Goal: Task Accomplishment & Management: Complete application form

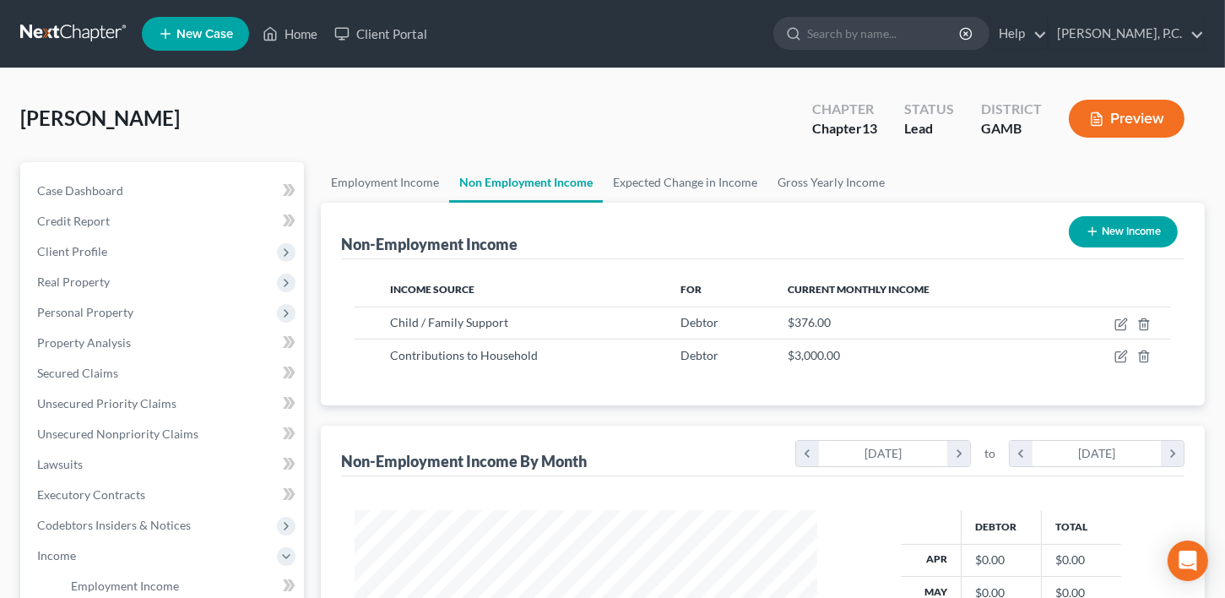
scroll to position [301, 496]
click at [89, 192] on span "Case Dashboard" at bounding box center [80, 190] width 86 height 14
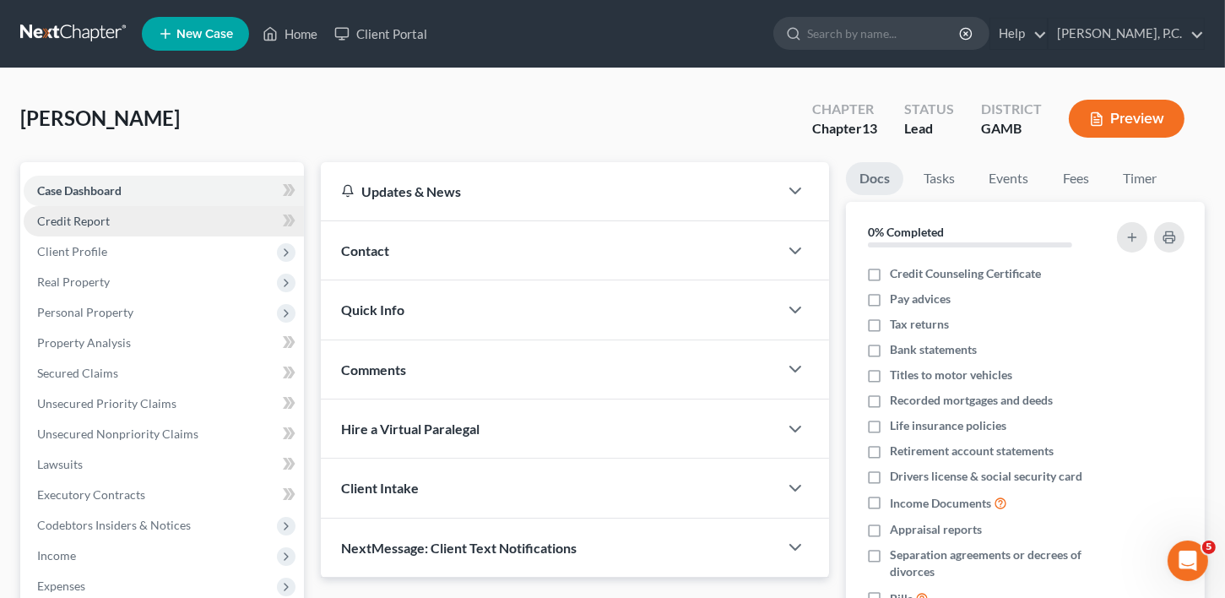
click at [95, 222] on span "Credit Report" at bounding box center [73, 221] width 73 height 14
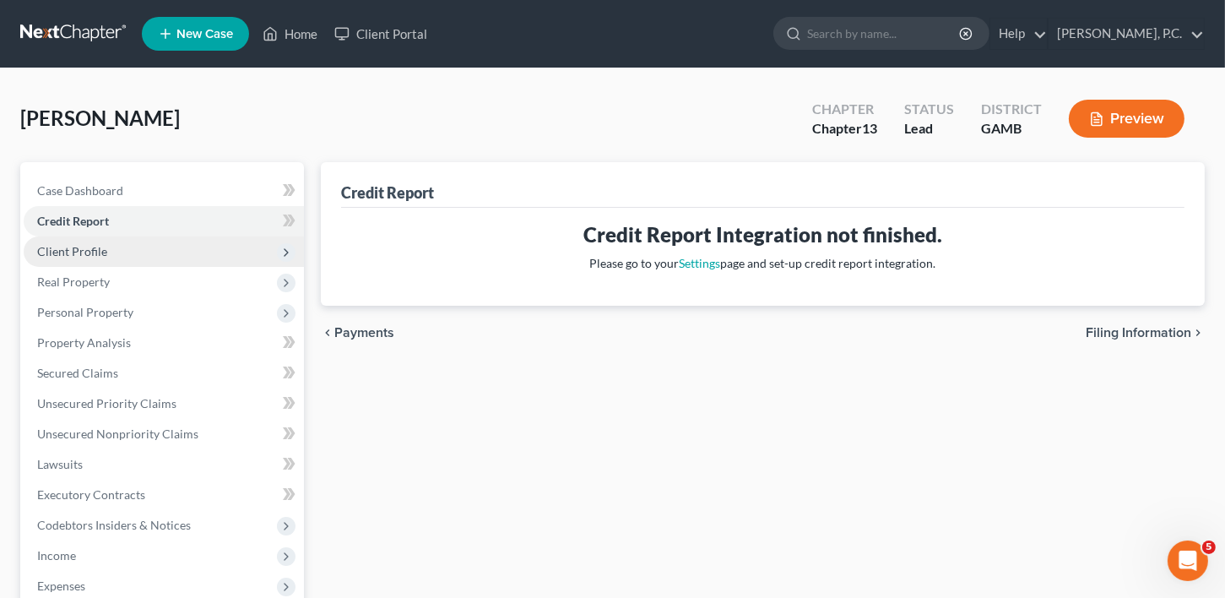
click at [99, 253] on span "Client Profile" at bounding box center [72, 251] width 70 height 14
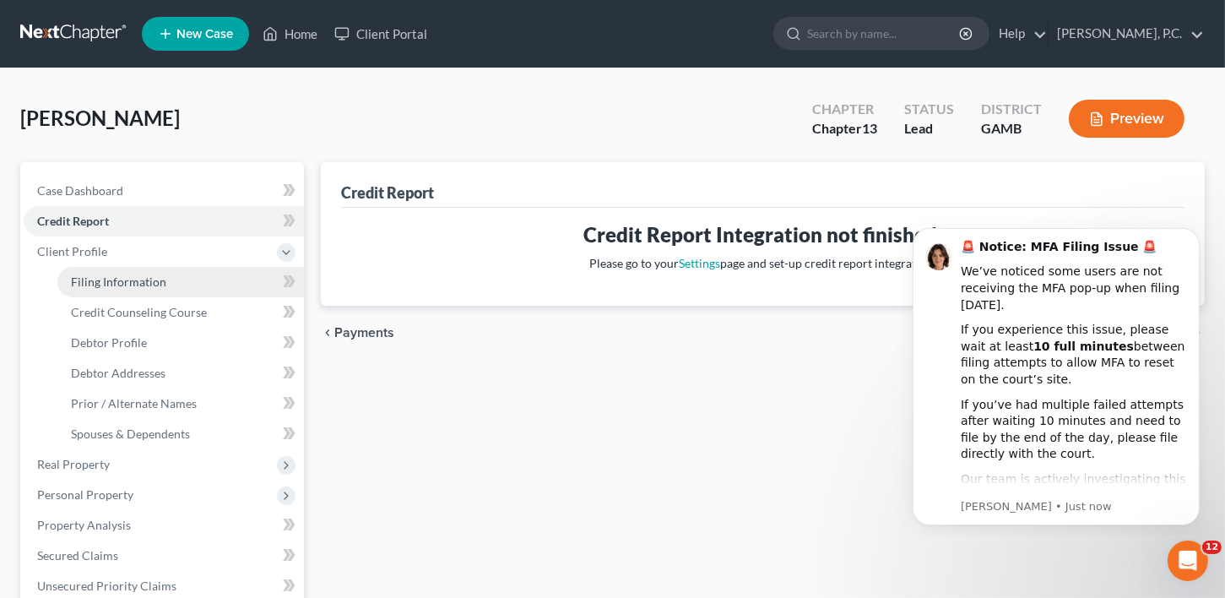
click at [100, 282] on span "Filing Information" at bounding box center [118, 281] width 95 height 14
select select "1"
select select "0"
select select "3"
select select "18"
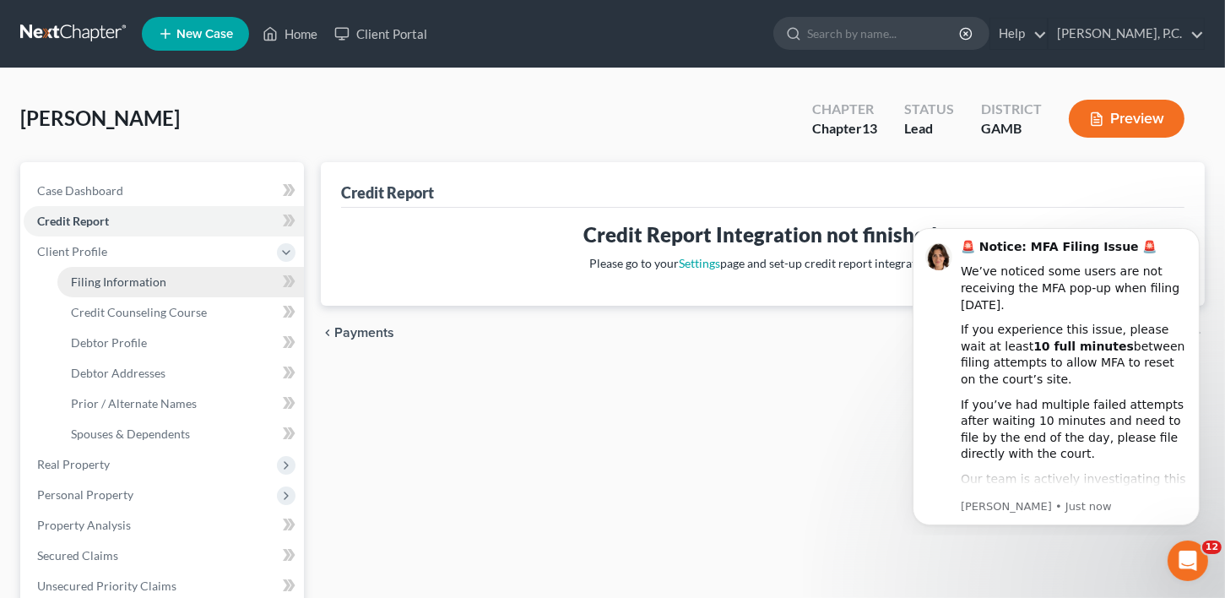
select select "0"
select select "10"
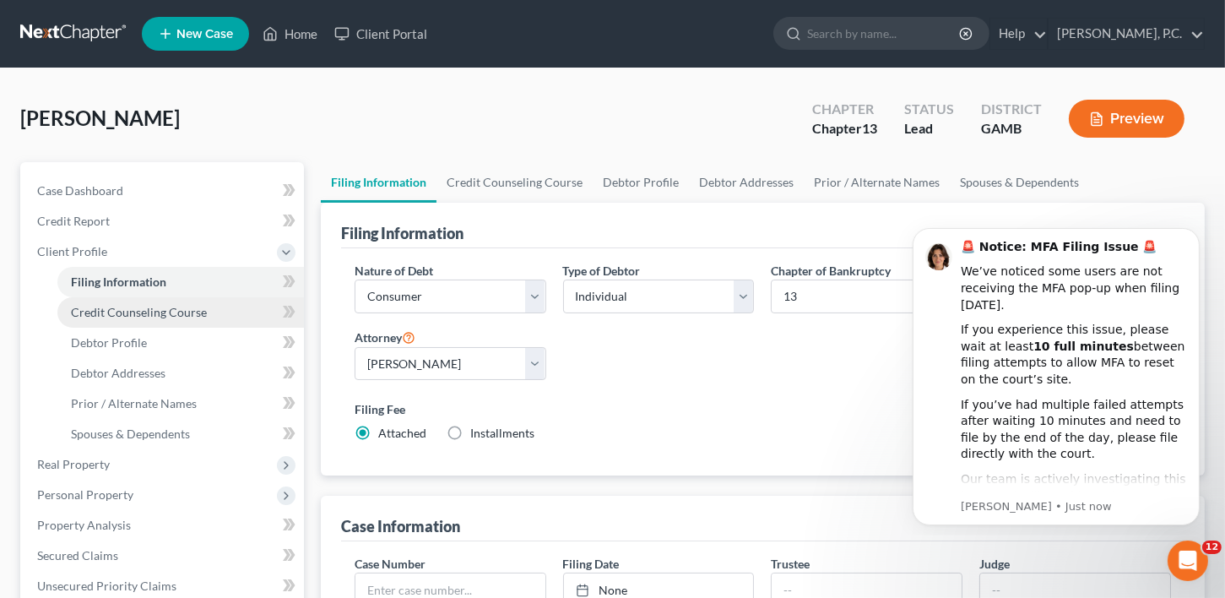
click at [122, 307] on span "Credit Counseling Course" at bounding box center [139, 312] width 136 height 14
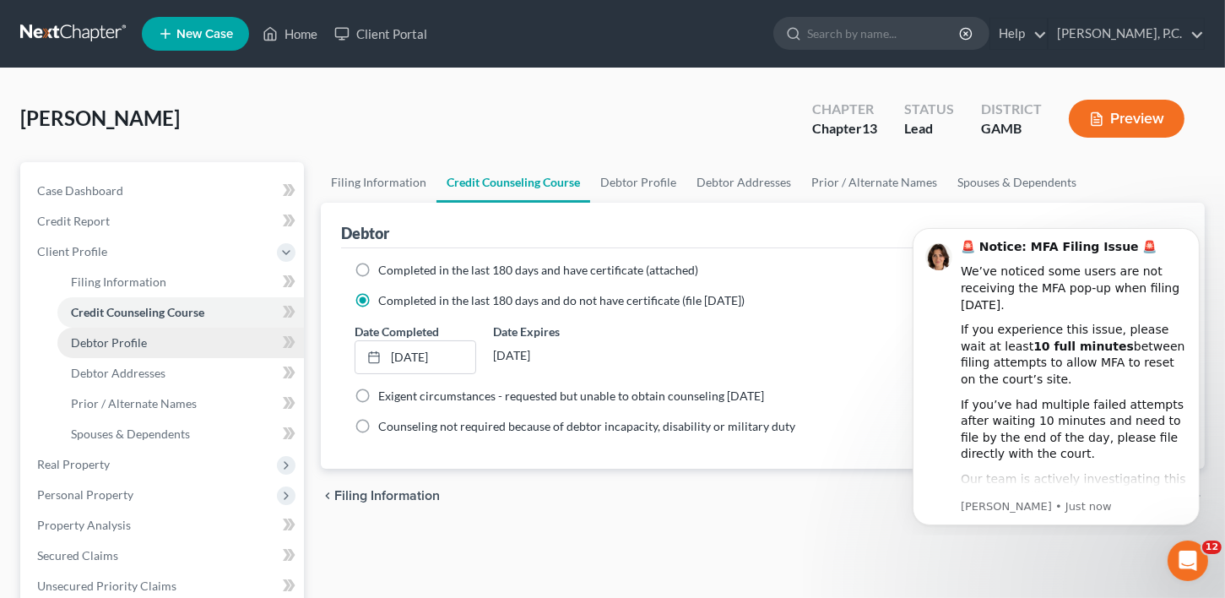
click at [127, 340] on span "Debtor Profile" at bounding box center [109, 342] width 76 height 14
select select "0"
select select "1"
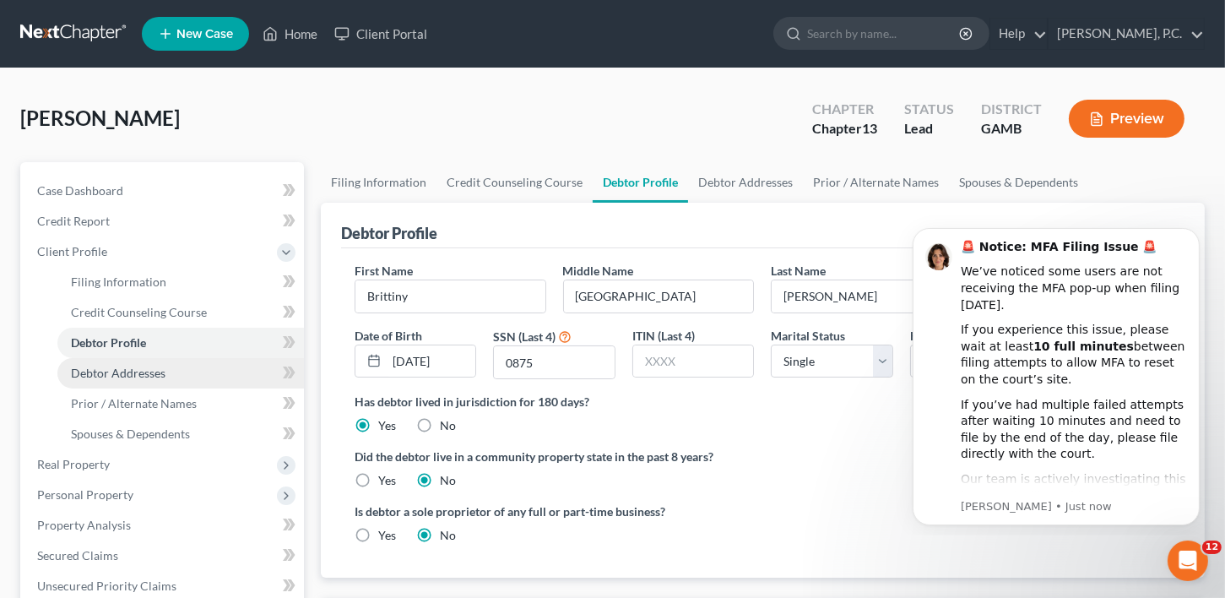
click at [125, 367] on span "Debtor Addresses" at bounding box center [118, 373] width 95 height 14
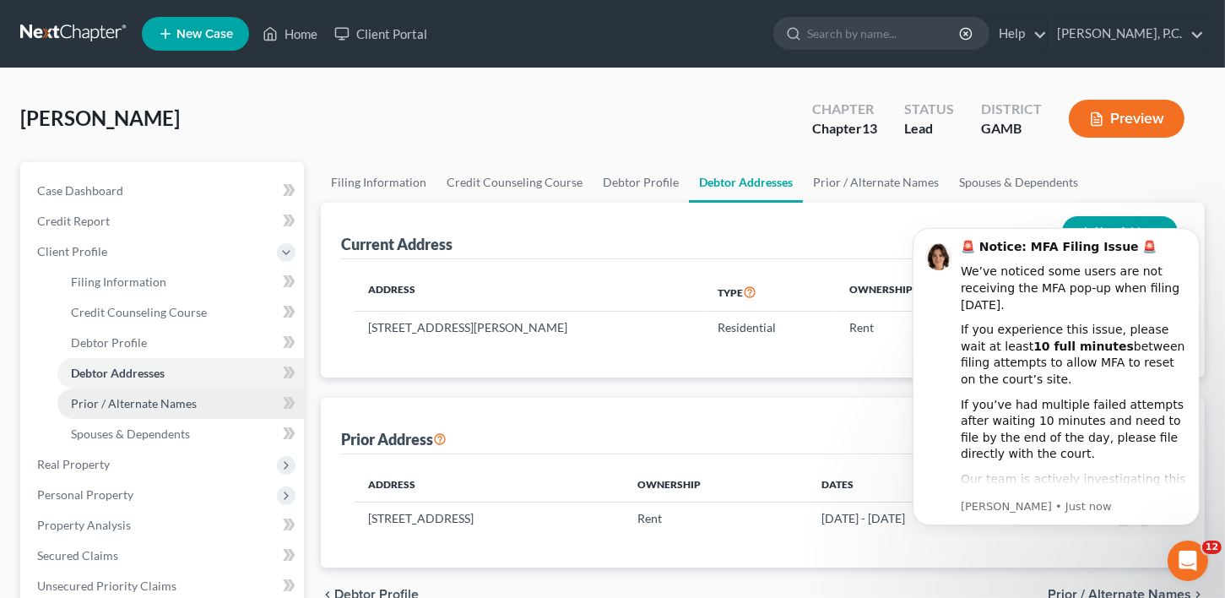
click at [128, 392] on link "Prior / Alternate Names" at bounding box center [180, 403] width 247 height 30
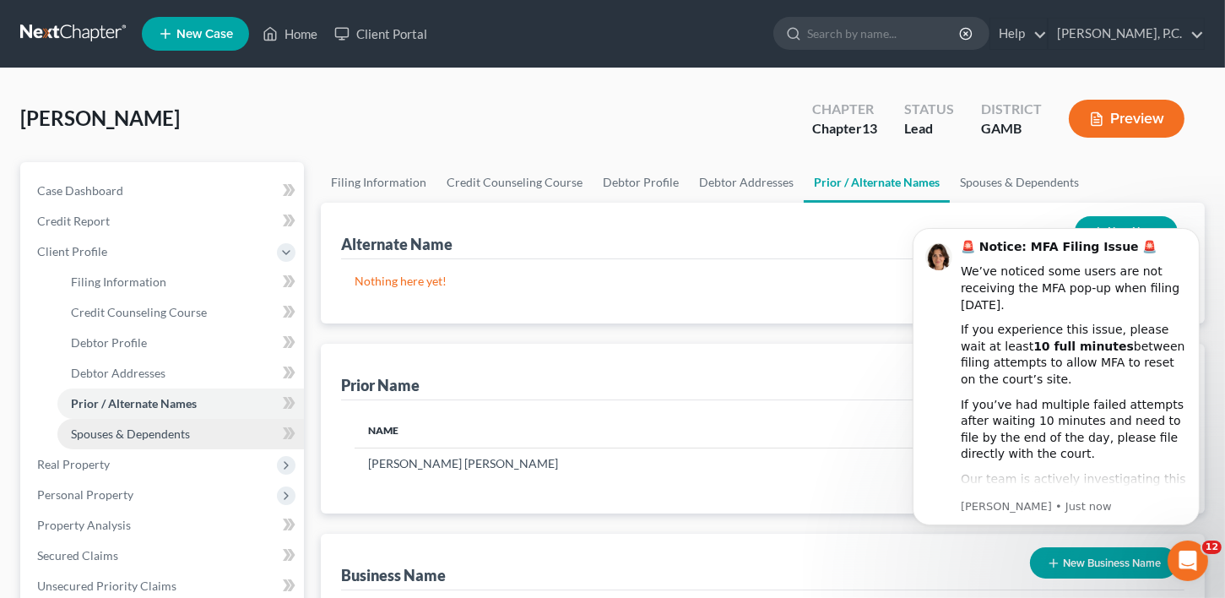
click at [117, 424] on link "Spouses & Dependents" at bounding box center [180, 434] width 247 height 30
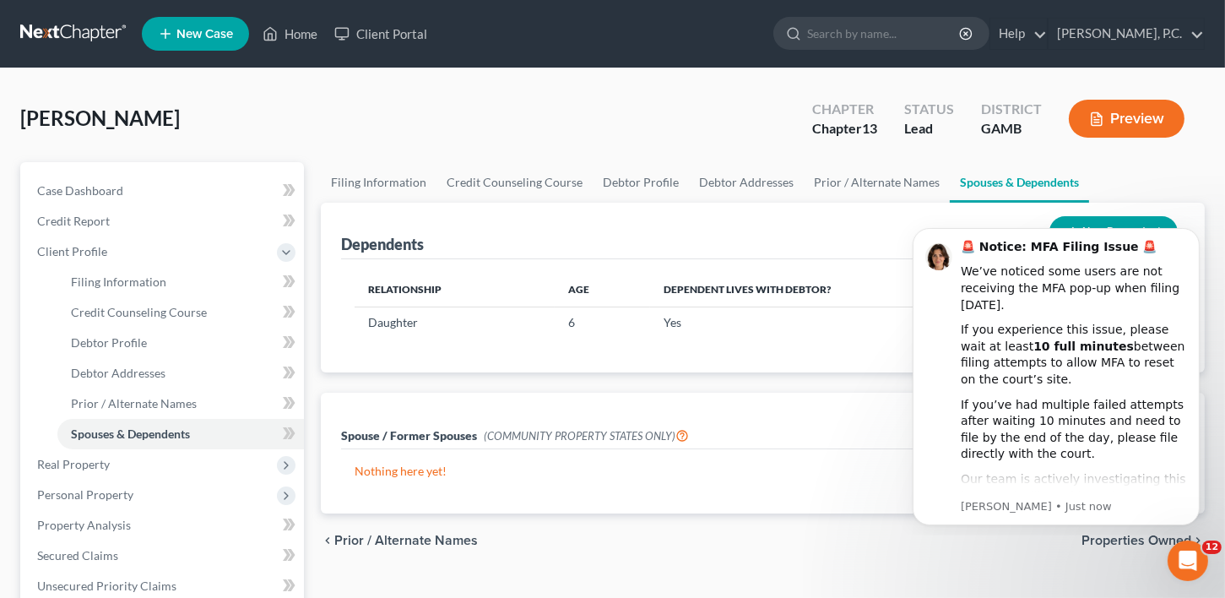
click at [187, 34] on span "New Case" at bounding box center [204, 34] width 57 height 13
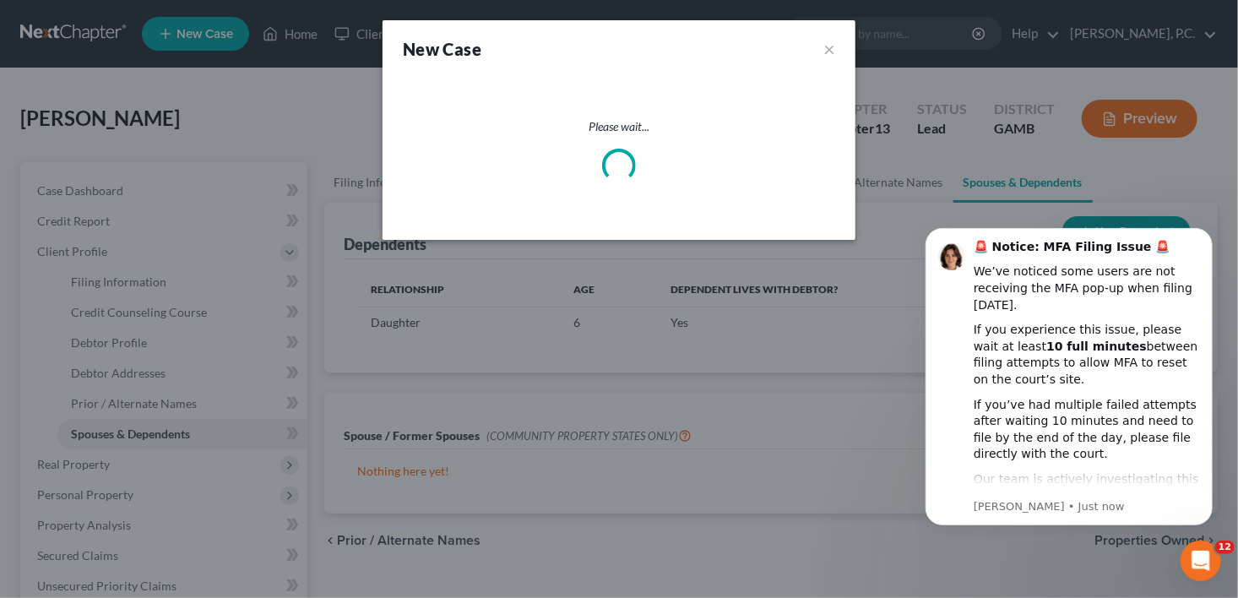
select select "18"
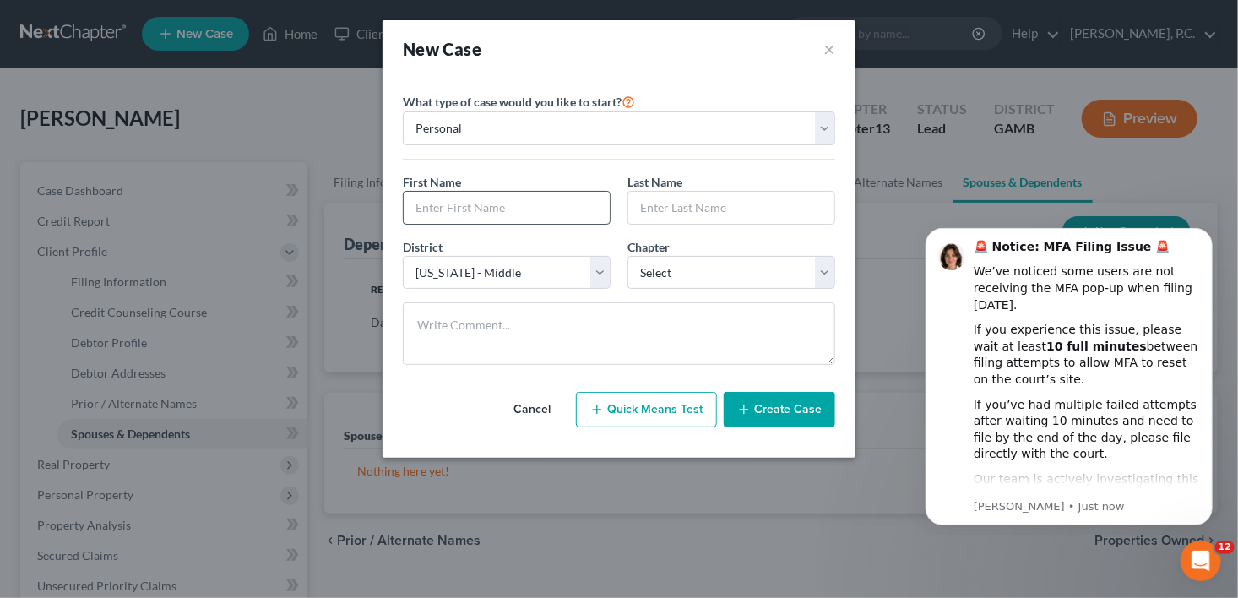
click at [465, 213] on input "text" at bounding box center [507, 208] width 206 height 32
type input "[PERSON_NAME]"
click at [682, 209] on input "text" at bounding box center [731, 208] width 206 height 32
type input "R"
type input "[PERSON_NAME]"
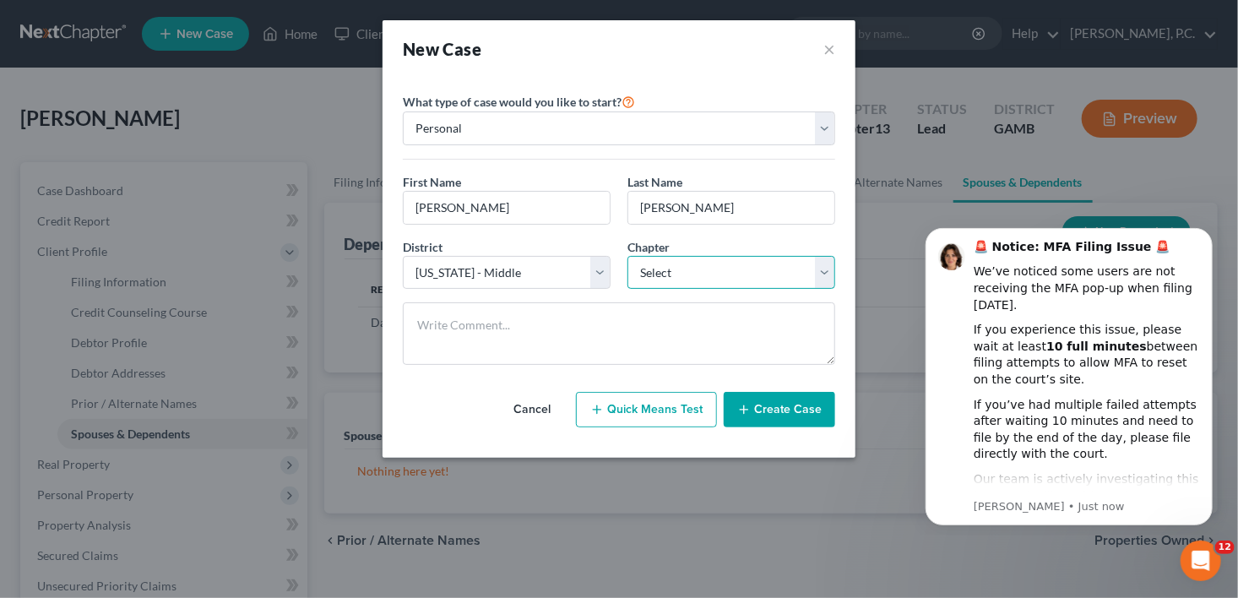
click at [681, 278] on select "Select 7 11 12 13" at bounding box center [731, 273] width 208 height 34
select select "0"
click at [627, 256] on select "Select 7 11 12 13" at bounding box center [731, 273] width 208 height 34
click at [763, 422] on button "Create Case" at bounding box center [779, 409] width 111 height 35
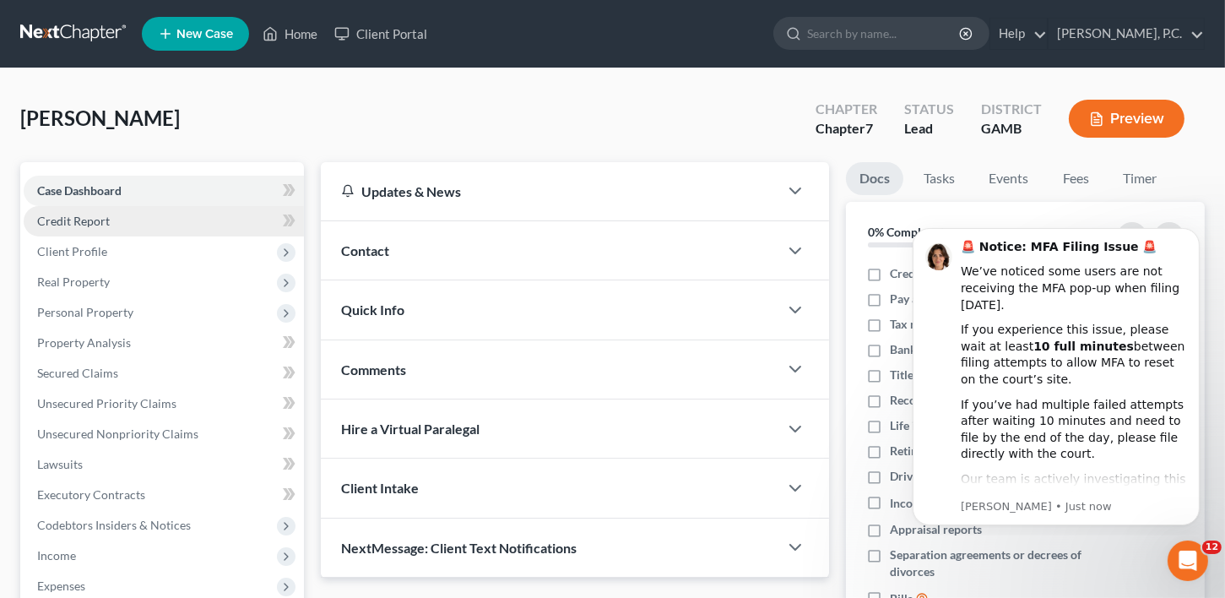
click at [62, 225] on span "Credit Report" at bounding box center [73, 221] width 73 height 14
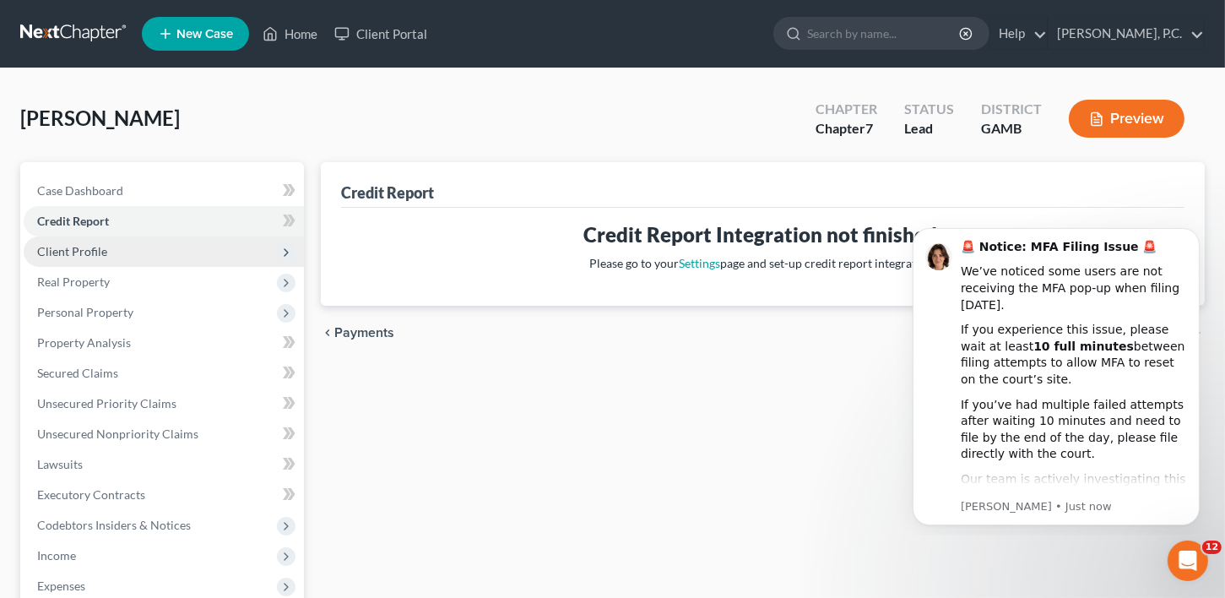
click at [63, 253] on span "Client Profile" at bounding box center [72, 251] width 70 height 14
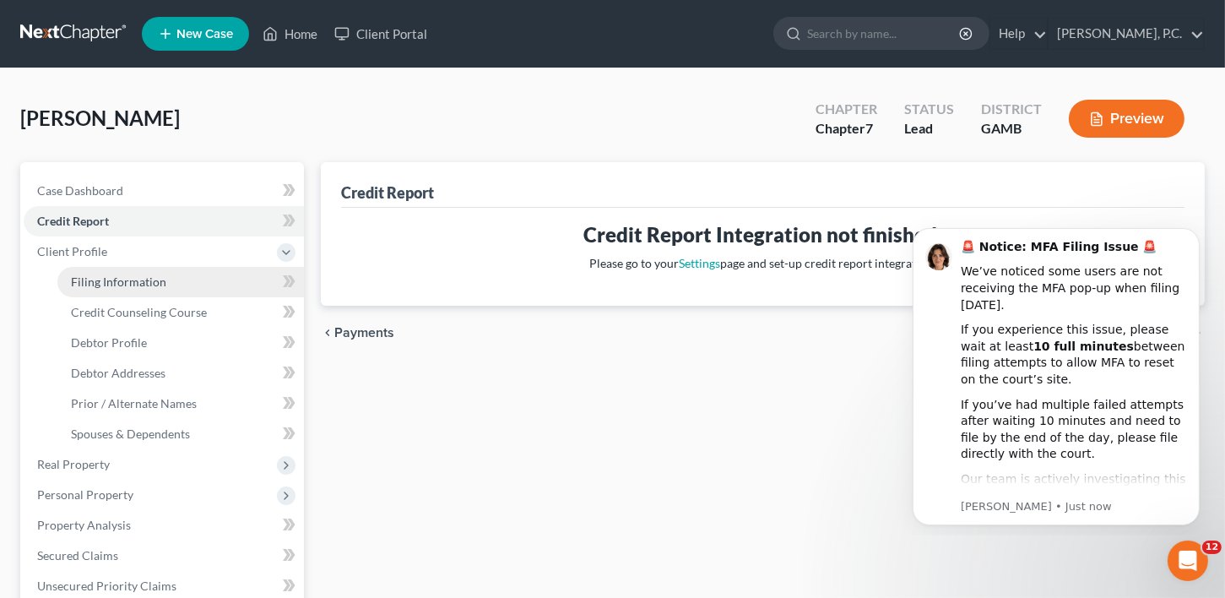
click at [65, 283] on link "Filing Information" at bounding box center [180, 282] width 247 height 30
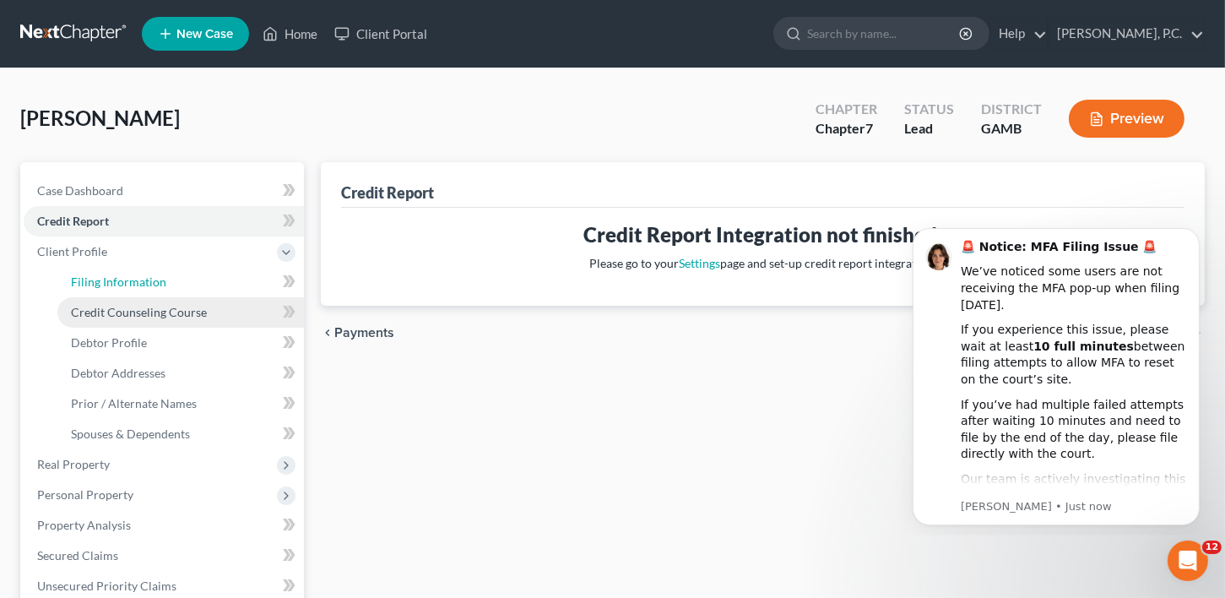
select select "1"
select select "0"
select select "18"
select select "10"
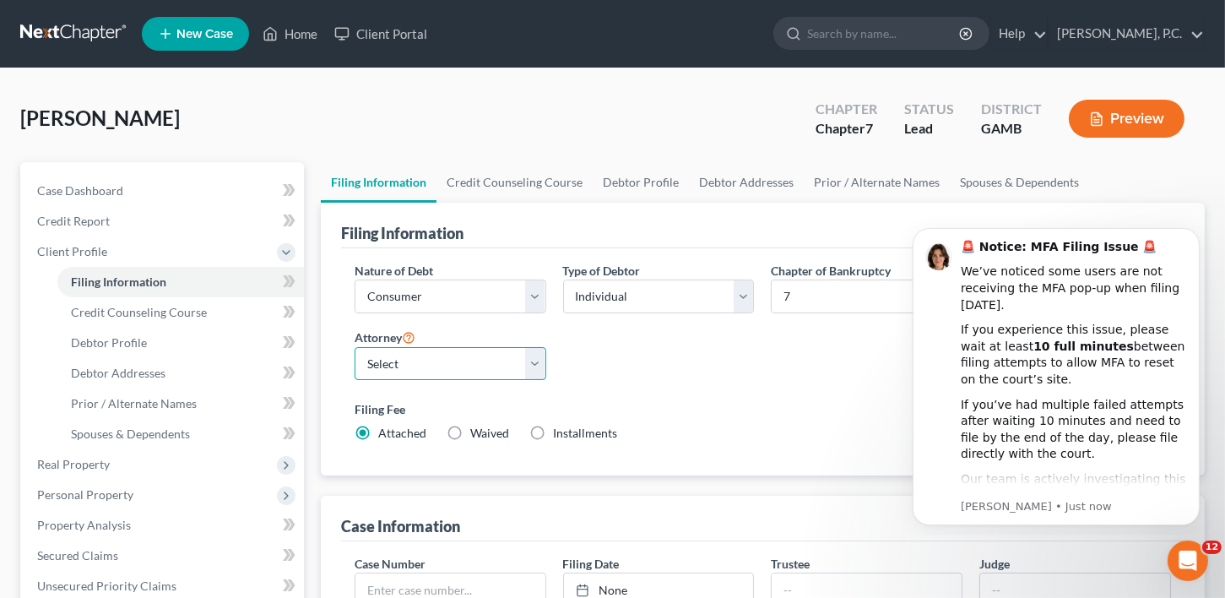
click at [405, 369] on select "Select [PERSON_NAME]" at bounding box center [451, 364] width 192 height 34
select select "0"
click at [355, 347] on select "Select [PERSON_NAME]" at bounding box center [451, 364] width 192 height 34
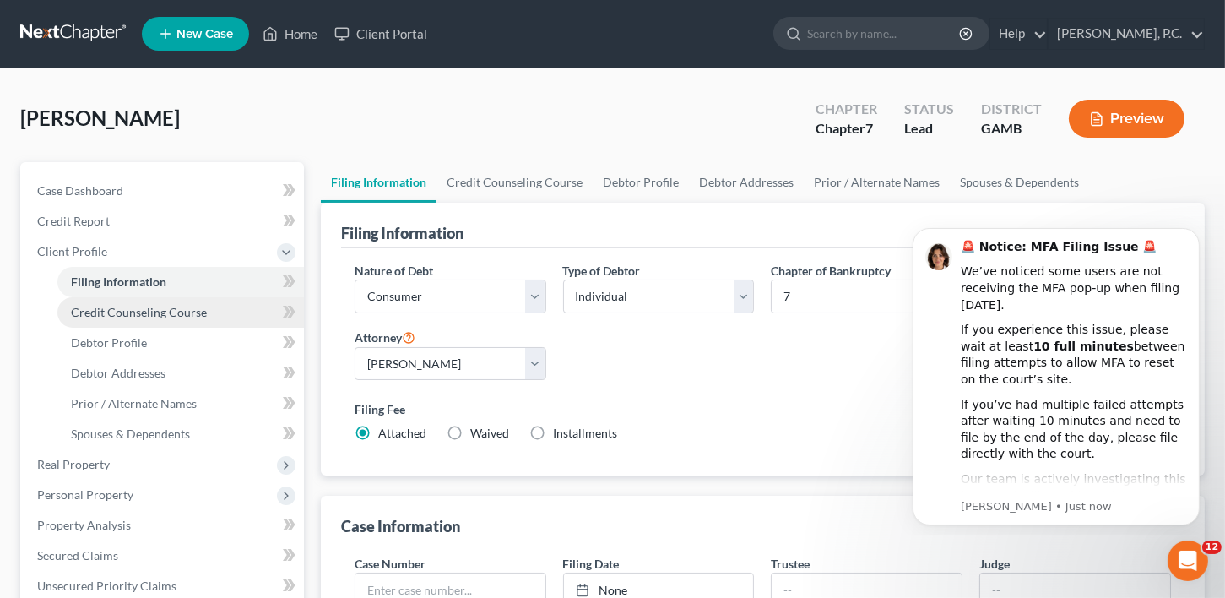
click at [120, 308] on span "Credit Counseling Course" at bounding box center [139, 312] width 136 height 14
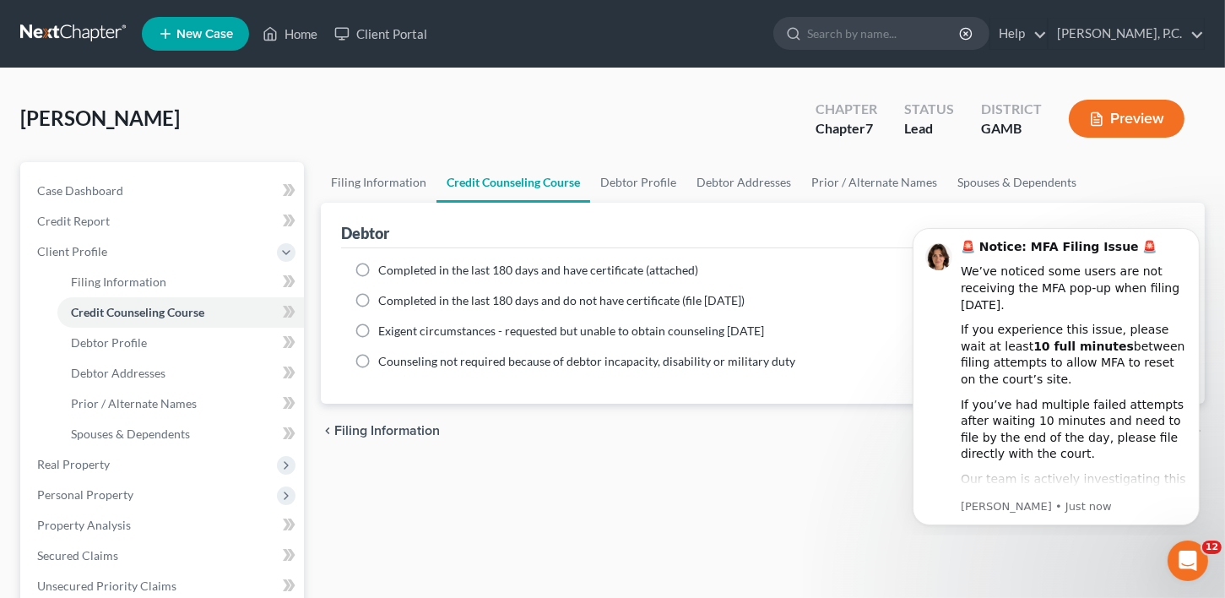
click at [378, 299] on label "Completed in the last 180 days and do not have certificate (file [DATE])" at bounding box center [561, 300] width 367 height 17
click at [385, 299] on input "Completed in the last 180 days and do not have certificate (file [DATE])" at bounding box center [390, 297] width 11 height 11
radio input "true"
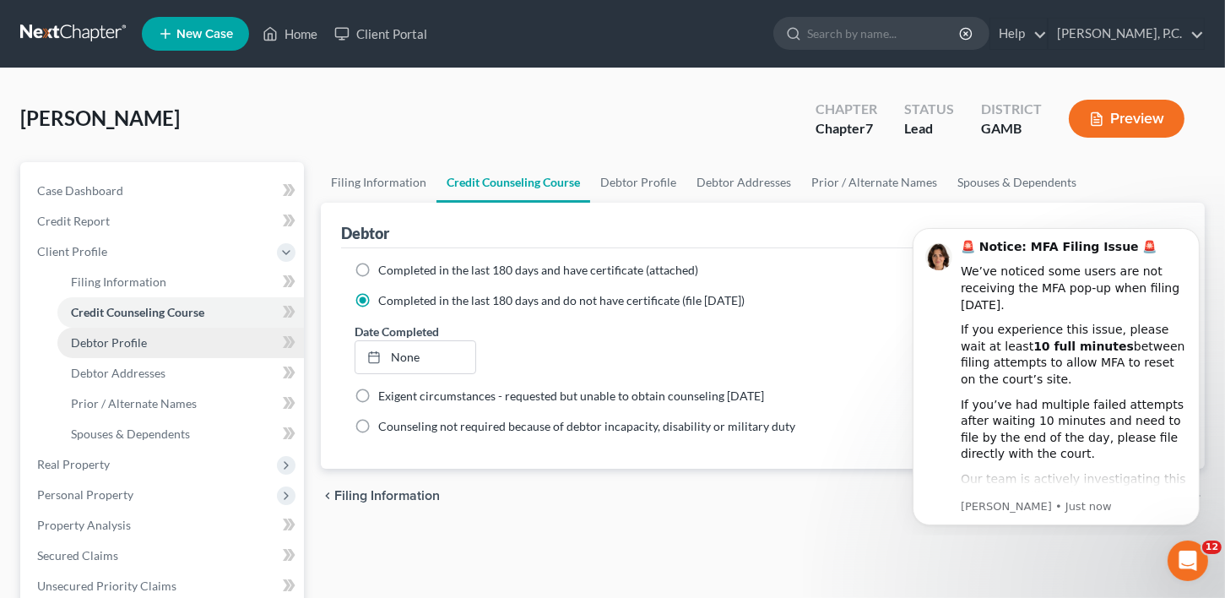
click at [138, 338] on span "Debtor Profile" at bounding box center [109, 342] width 76 height 14
select select "0"
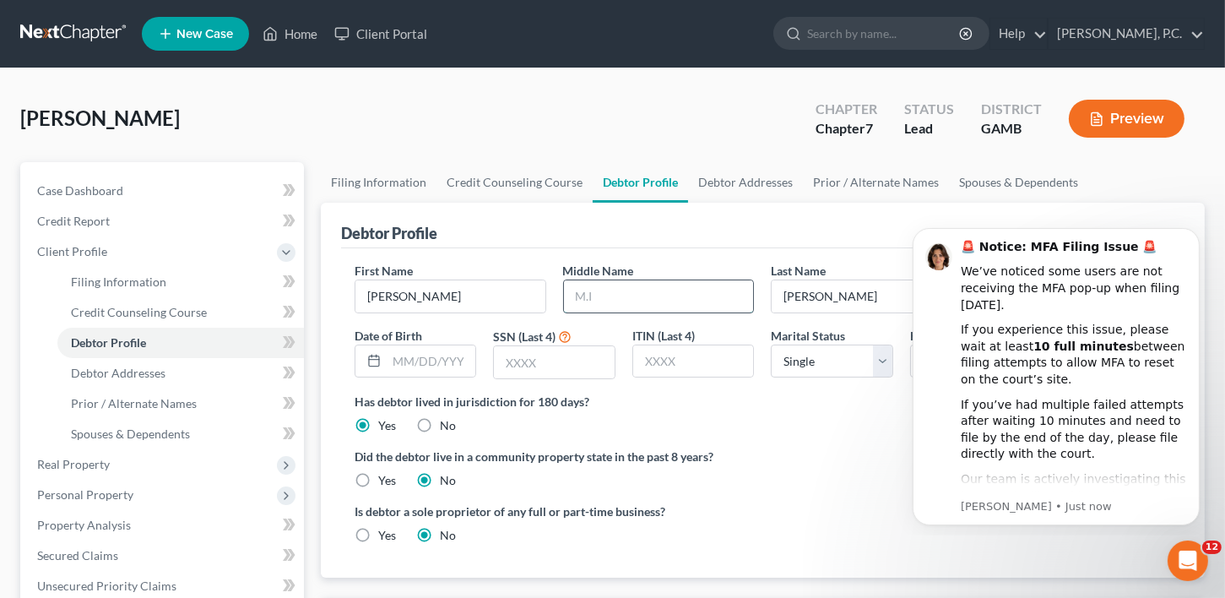
click at [596, 296] on input "text" at bounding box center [659, 296] width 190 height 32
click at [395, 350] on input "text" at bounding box center [432, 361] width 90 height 32
type input "[DATE]"
click at [795, 539] on div "Is debtor a sole proprietor of any full or part-time business? Yes No" at bounding box center [763, 529] width 834 height 55
